Goal: Task Accomplishment & Management: Complete application form

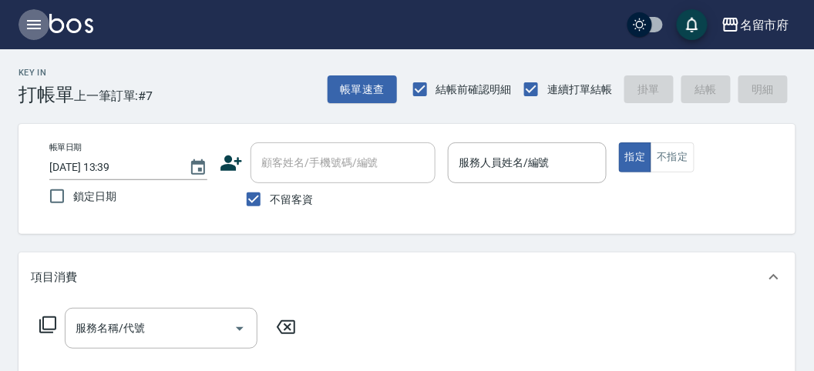
click at [42, 23] on button "button" at bounding box center [33, 24] width 31 height 31
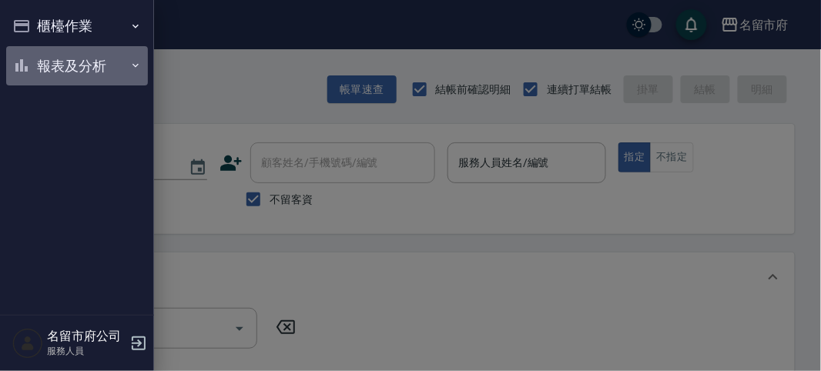
click at [39, 66] on button "報表及分析" at bounding box center [77, 66] width 142 height 40
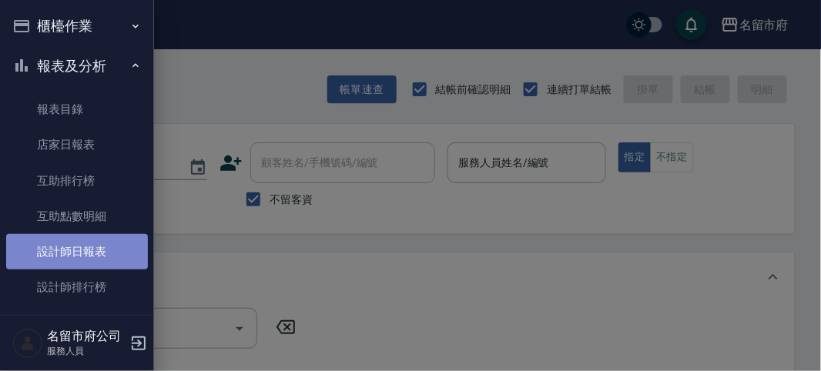
click at [87, 258] on link "設計師日報表" at bounding box center [77, 251] width 142 height 35
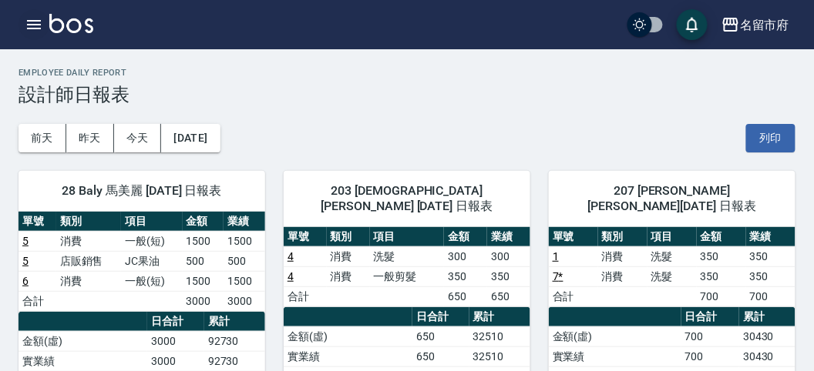
click at [31, 16] on icon "button" at bounding box center [34, 24] width 18 height 18
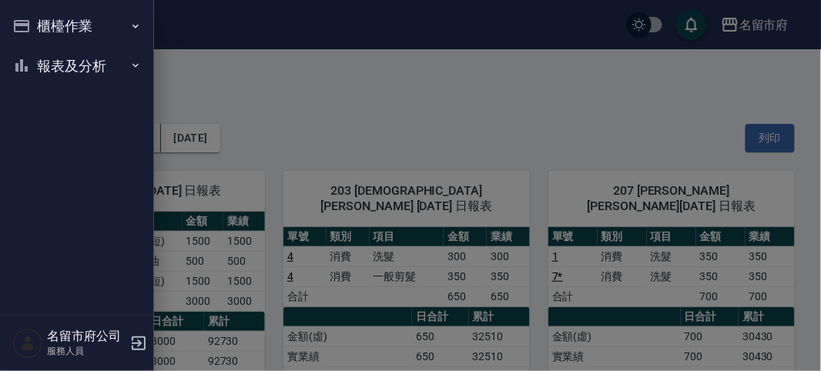
click at [31, 16] on button "櫃檯作業" at bounding box center [77, 26] width 142 height 40
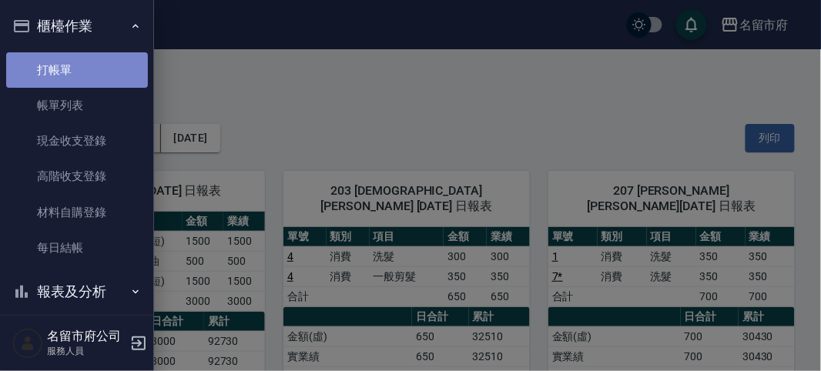
click at [103, 59] on link "打帳單" at bounding box center [77, 69] width 142 height 35
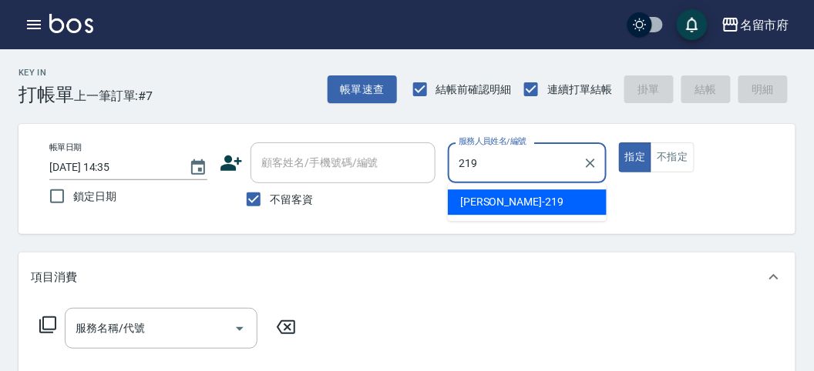
type input "[PERSON_NAME]-219"
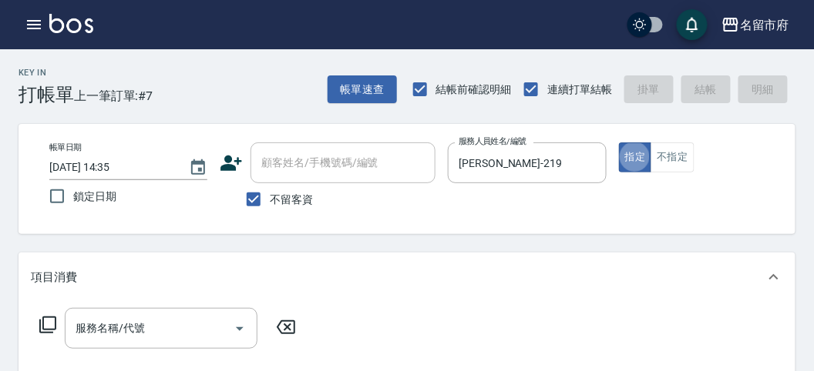
type button "true"
click at [49, 324] on icon at bounding box center [48, 325] width 18 height 18
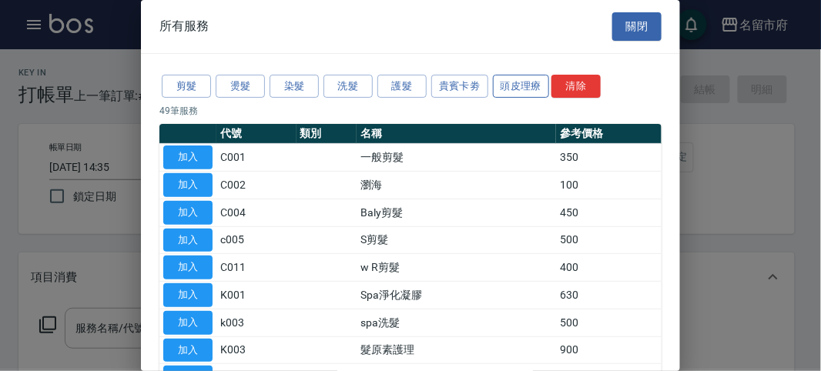
click at [508, 82] on button "頭皮理療" at bounding box center [521, 87] width 57 height 24
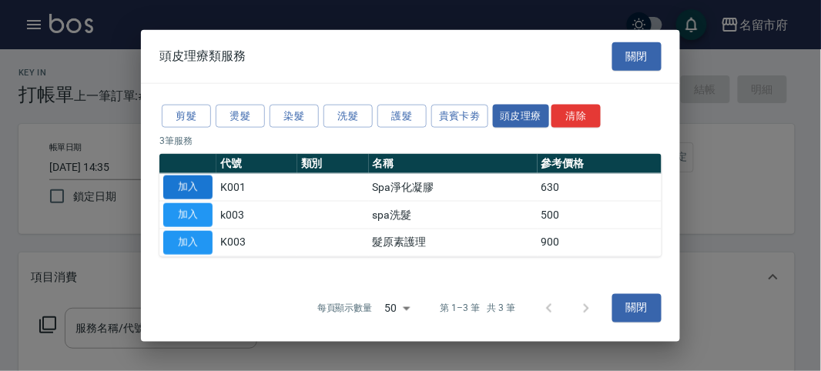
click at [193, 194] on button "加入" at bounding box center [187, 188] width 49 height 24
type input "Spa淨化凝膠(K001)"
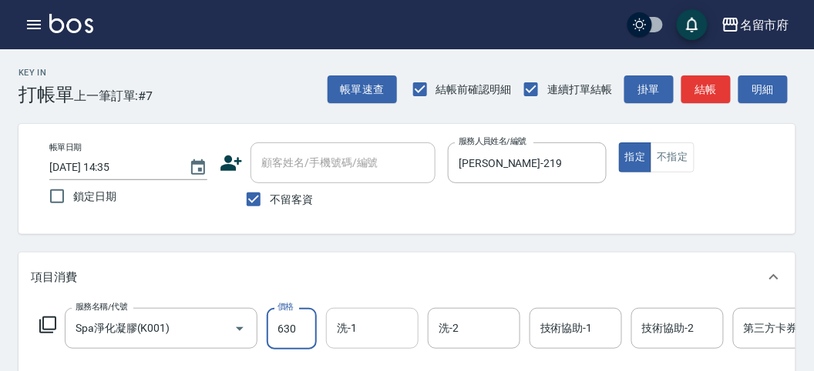
drag, startPoint x: 314, startPoint y: 322, endPoint x: 391, endPoint y: 314, distance: 77.4
click at [314, 322] on input "630" at bounding box center [292, 329] width 50 height 42
type input "650"
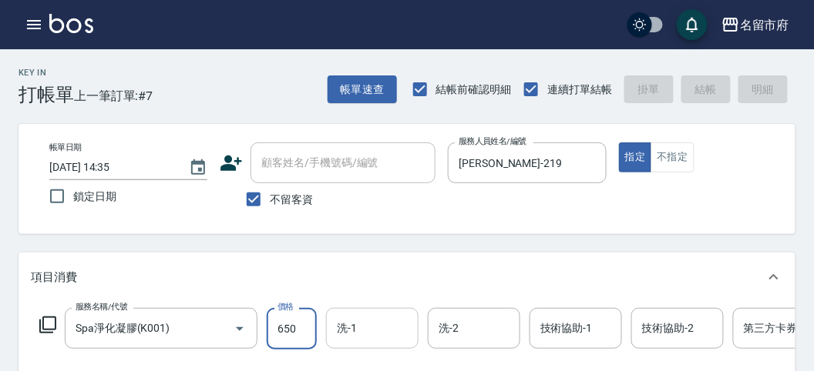
type input "[DATE] 14:42"
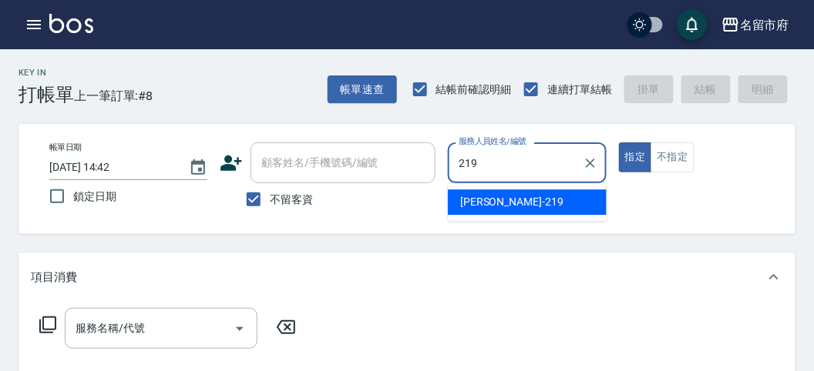
type input "[PERSON_NAME]-219"
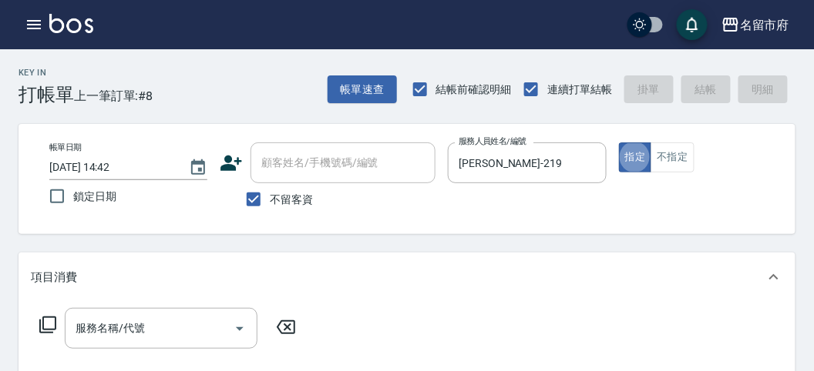
click at [41, 328] on icon at bounding box center [48, 325] width 18 height 18
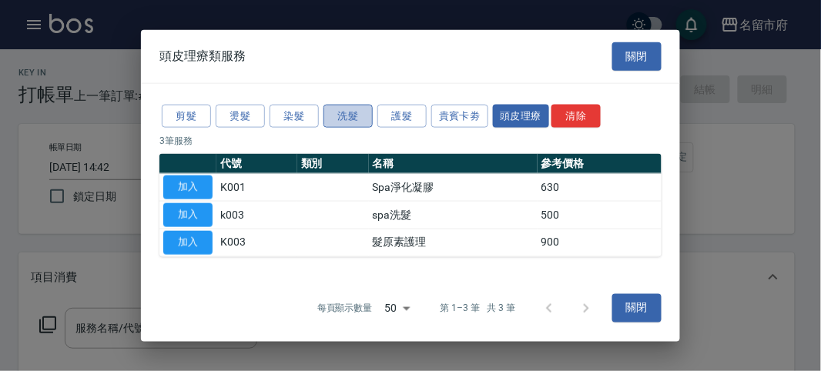
click at [359, 119] on button "洗髮" at bounding box center [348, 116] width 49 height 24
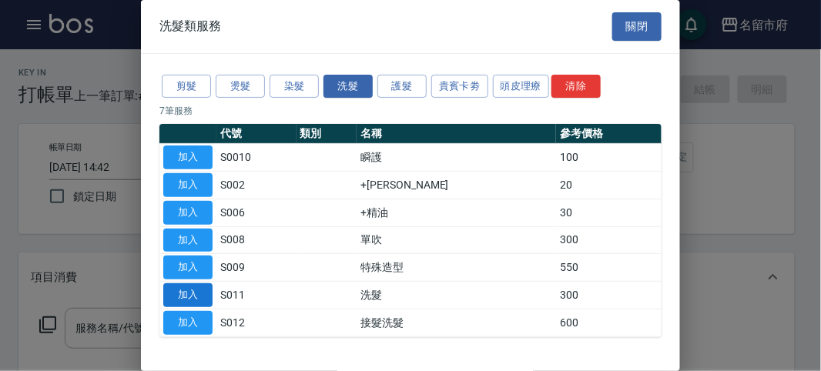
click at [195, 290] on button "加入" at bounding box center [187, 296] width 49 height 24
type input "洗髮(S011)"
